Goal: Task Accomplishment & Management: Manage account settings

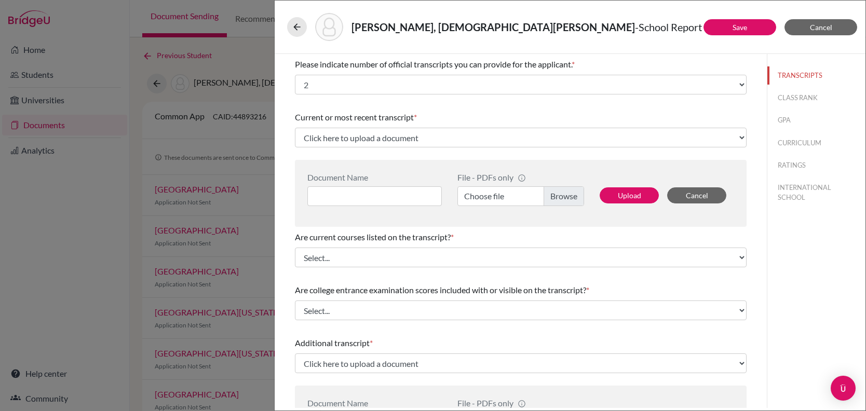
select select "2"
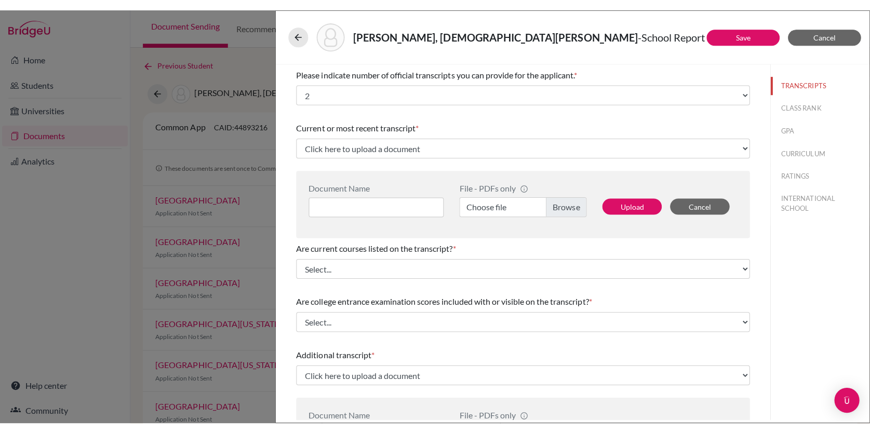
scroll to position [118, 0]
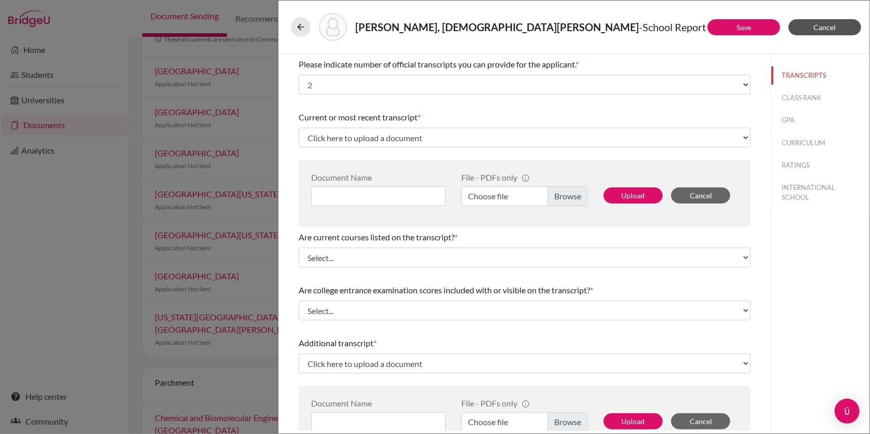
click at [813, 23] on button "Cancel" at bounding box center [824, 27] width 73 height 16
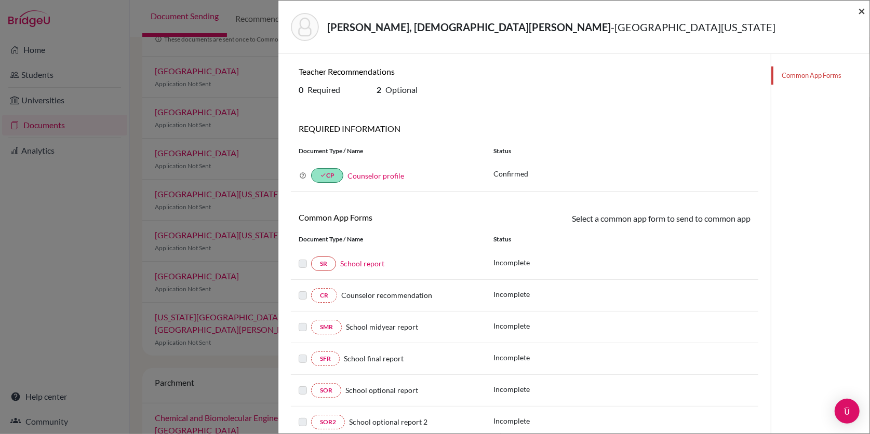
click at [860, 8] on span "×" at bounding box center [861, 10] width 7 height 15
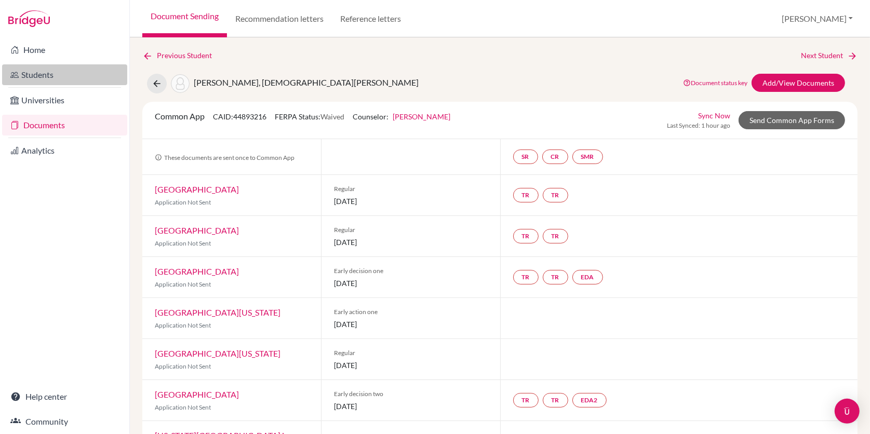
click at [33, 74] on link "Students" at bounding box center [64, 74] width 125 height 21
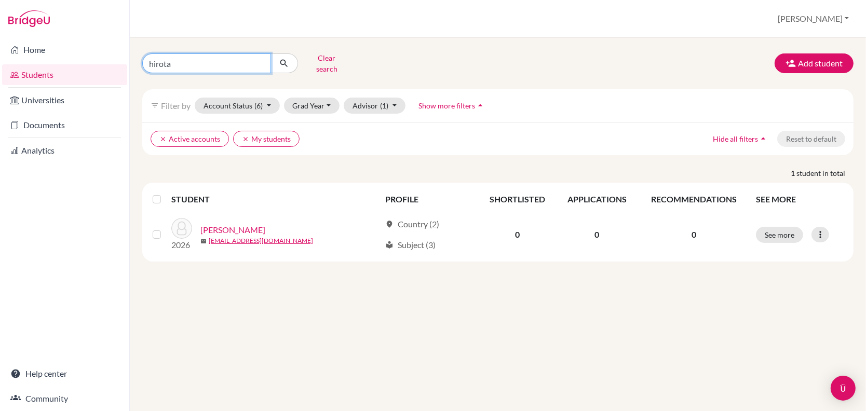
click at [210, 59] on input "hirota" at bounding box center [206, 63] width 129 height 20
type input "h"
type input "mahoro tak"
click at [284, 59] on button "submit" at bounding box center [285, 63] width 28 height 20
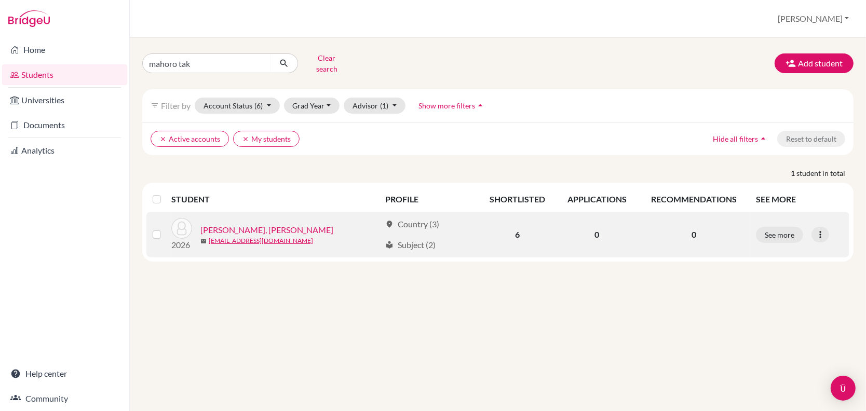
click at [241, 224] on link "TAKEUCHI, Mahoro" at bounding box center [266, 230] width 133 height 12
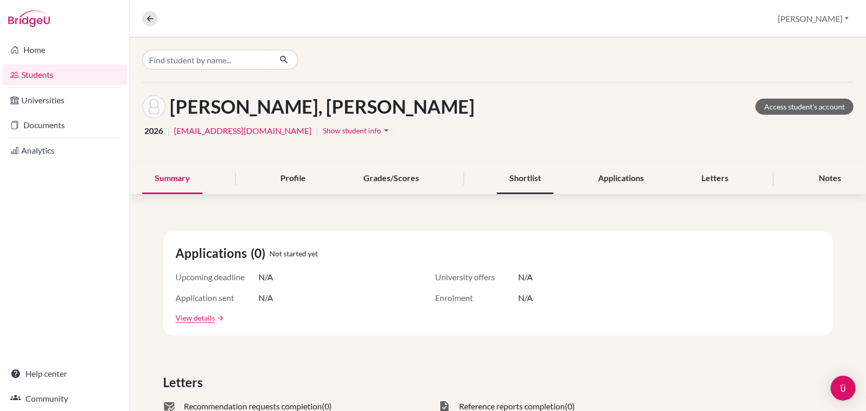
click at [524, 176] on div "Shortlist" at bounding box center [525, 179] width 57 height 31
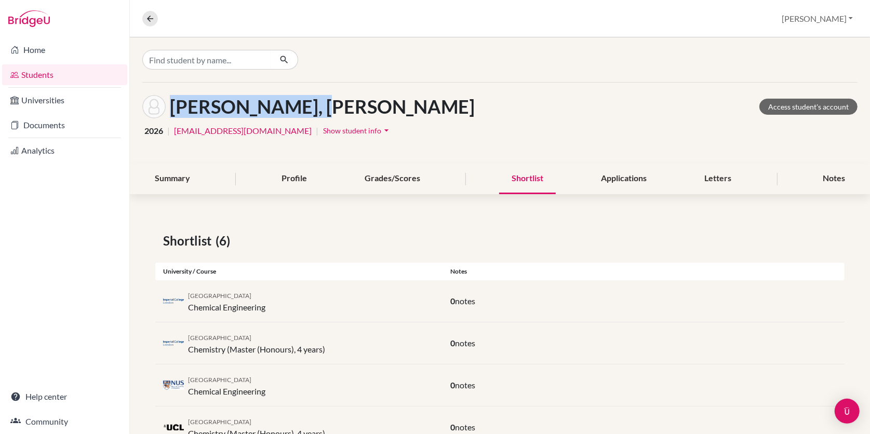
drag, startPoint x: 338, startPoint y: 108, endPoint x: 171, endPoint y: 103, distance: 166.8
click at [171, 103] on div "TAKEUCHI, Mahoro Access student's account" at bounding box center [499, 106] width 715 height 23
copy h1 "[PERSON_NAME], [PERSON_NAME]"
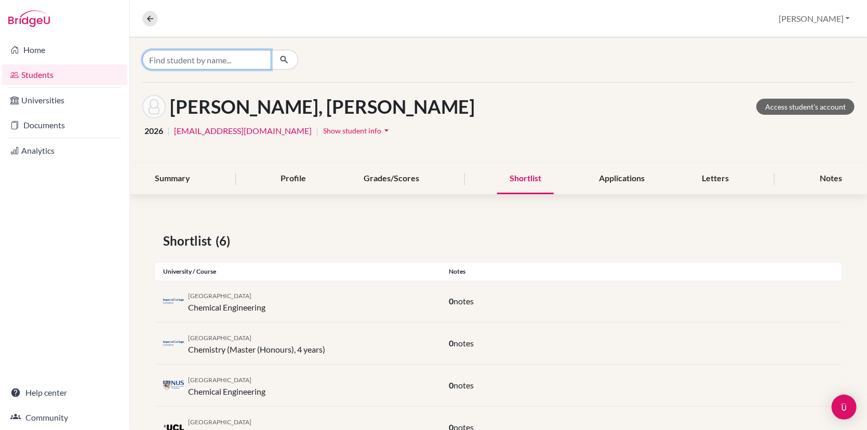
click at [235, 58] on input "Find student by name..." at bounding box center [206, 60] width 129 height 20
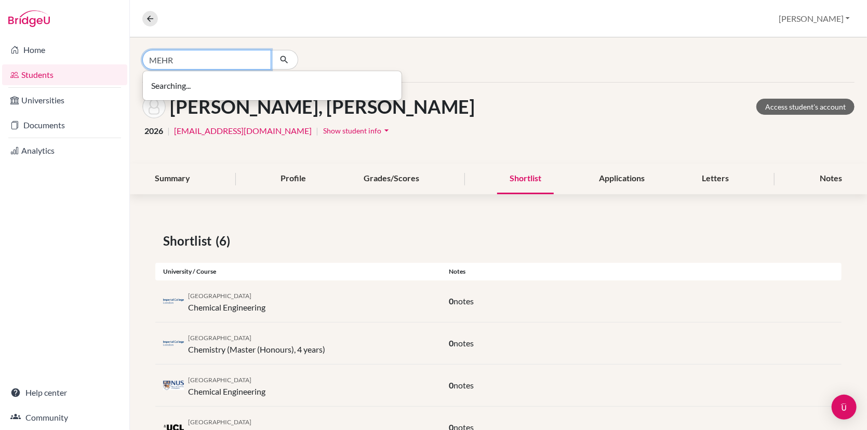
type input "MEHR"
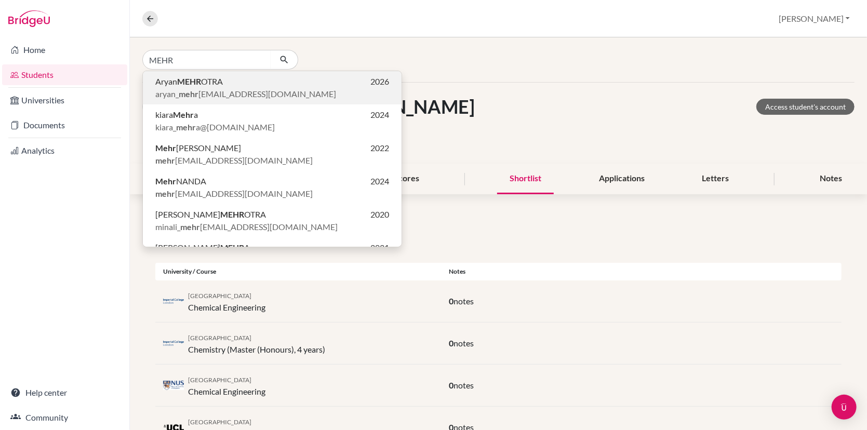
click at [222, 101] on button "Aryan MEHR OTRA 2026 aryan_ mehr otra@my.ofs.edu.sg" at bounding box center [272, 87] width 259 height 33
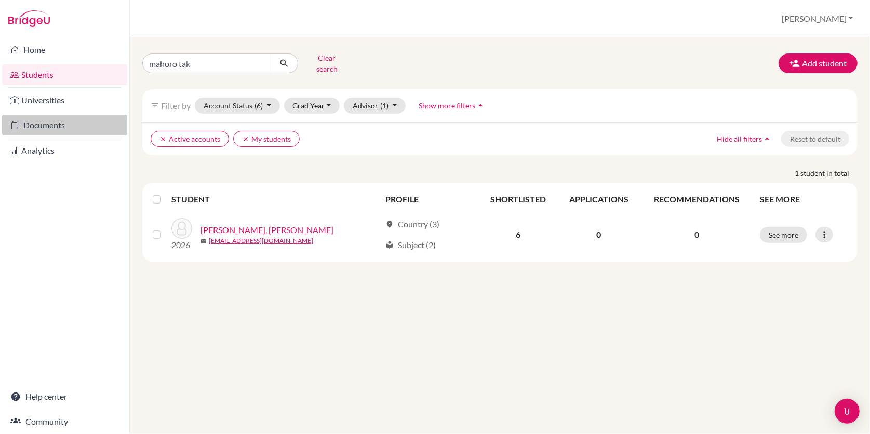
click at [50, 123] on link "Documents" at bounding box center [64, 125] width 125 height 21
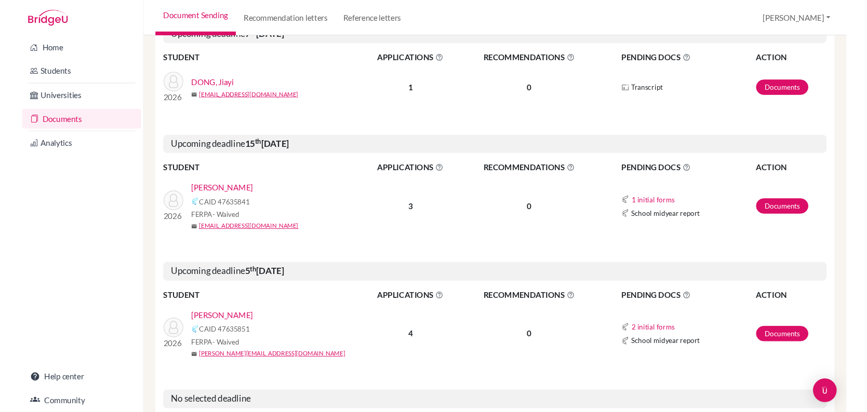
scroll to position [541, 0]
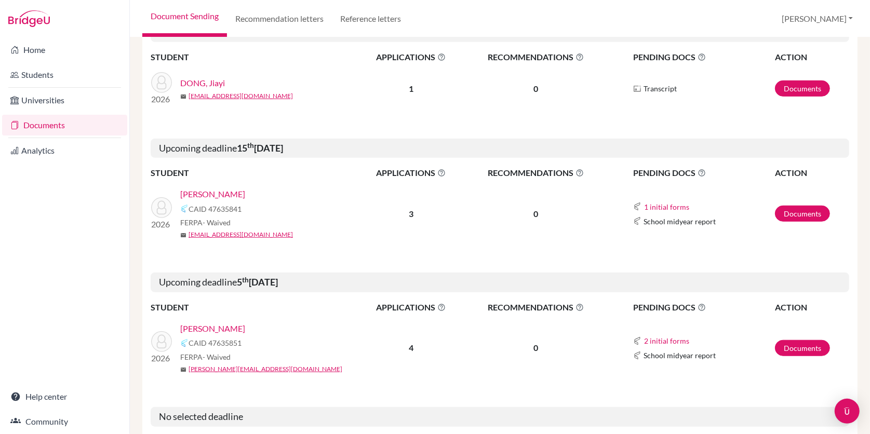
click at [218, 188] on link "SINGH, Kulraj" at bounding box center [212, 194] width 65 height 12
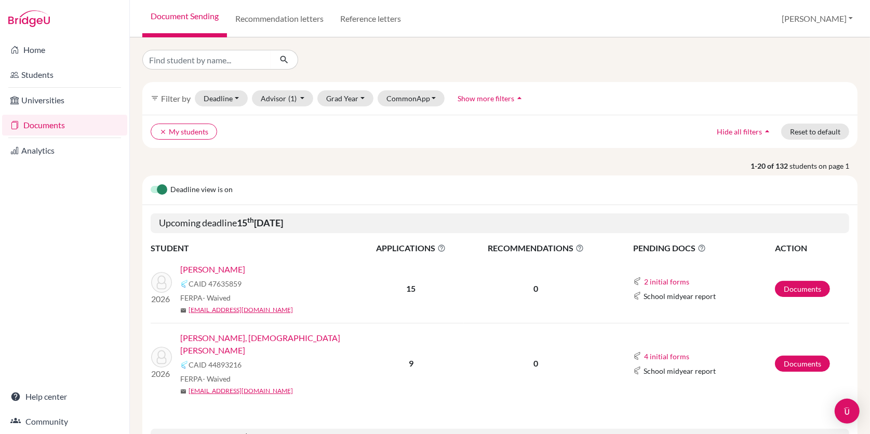
scroll to position [541, 0]
